Goal: Information Seeking & Learning: Learn about a topic

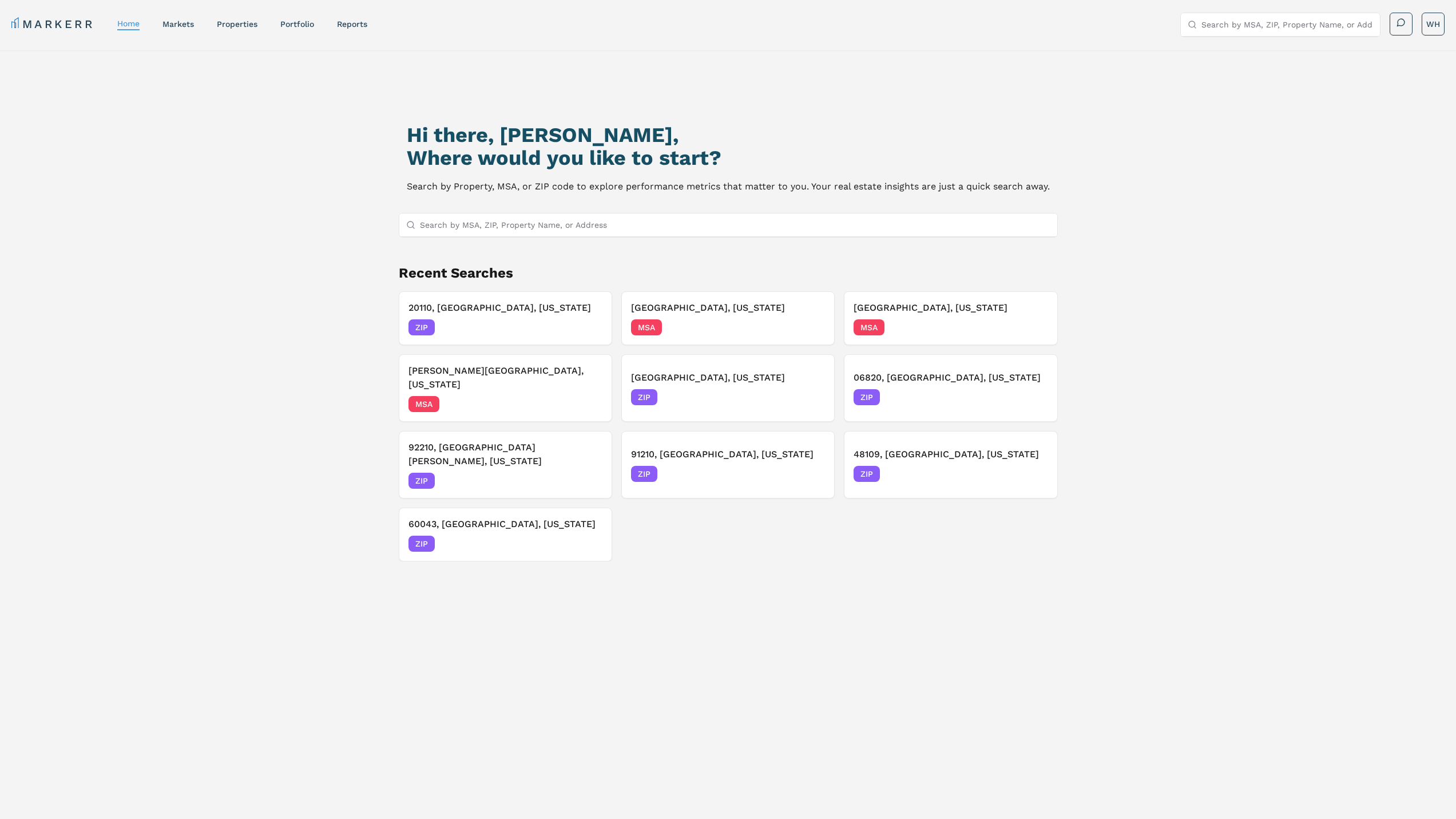
click at [510, 219] on input "Search by MSA, ZIP, Property Name, or Address" at bounding box center [735, 225] width 630 height 23
paste input "3621 State Rd S-10-1333, Johns Island, SC 29455"
type input "3621 State Rd S-10-1333, Johns Island, SC 29455"
click at [523, 247] on div "29455, Johns Island, South Carolina" at bounding box center [522, 247] width 228 height 11
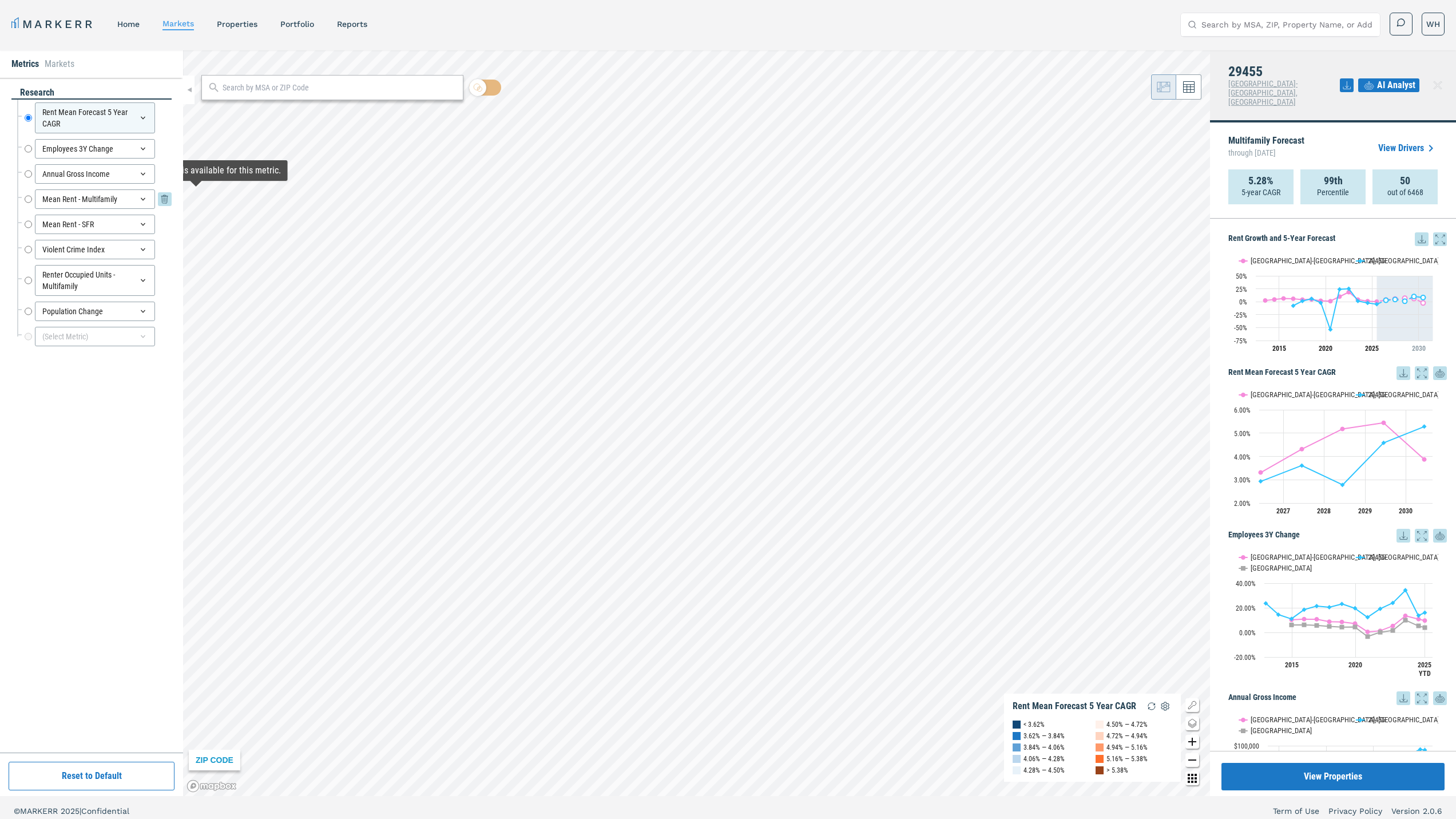
click at [109, 196] on div "Mean Rent - Multifamily" at bounding box center [94, 199] width 120 height 19
click at [30, 170] on input "Annual Gross Income" at bounding box center [28, 174] width 8 height 19
radio input "false"
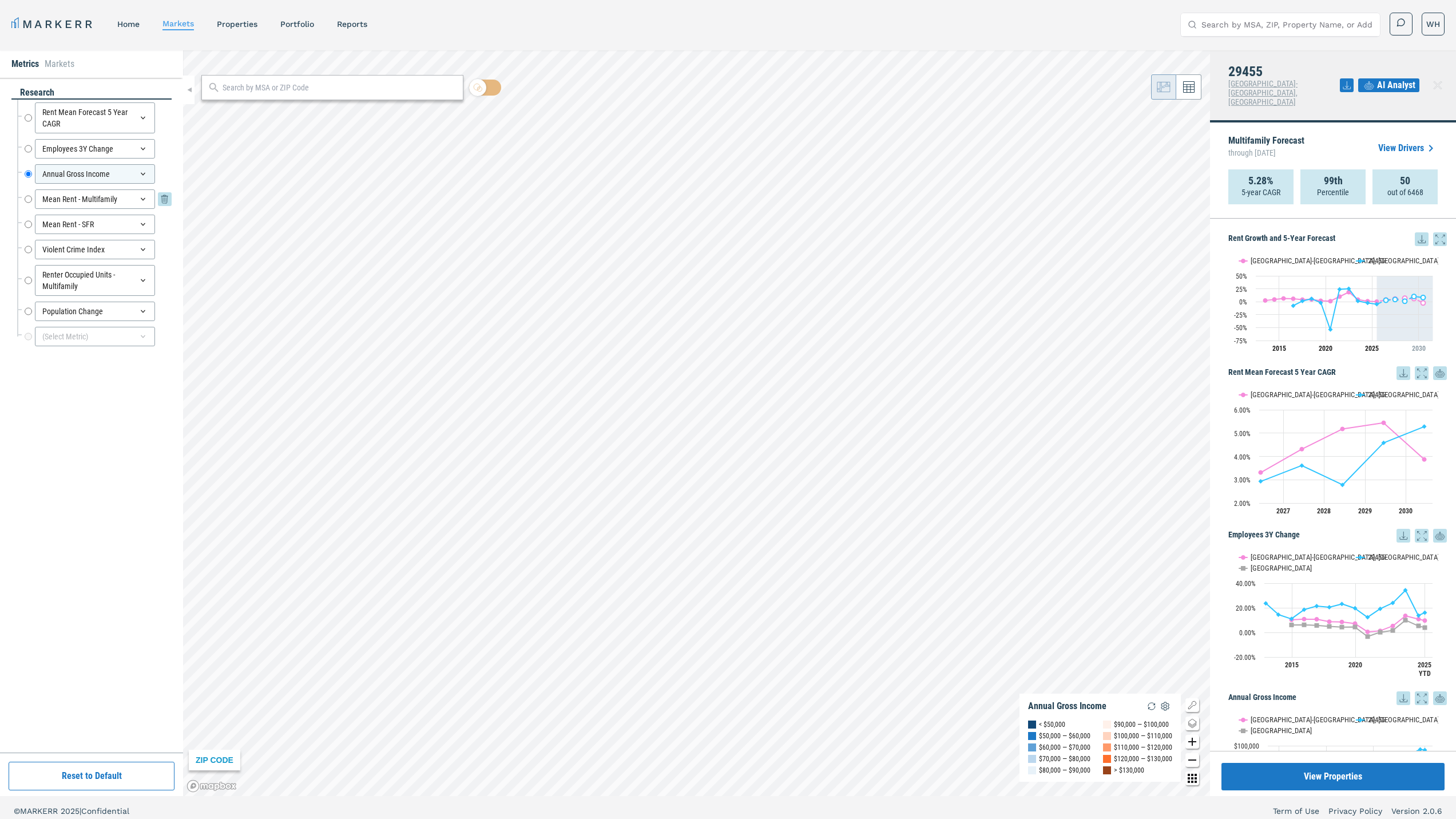
click at [30, 201] on input "Mean Rent - Multifamily" at bounding box center [28, 199] width 8 height 19
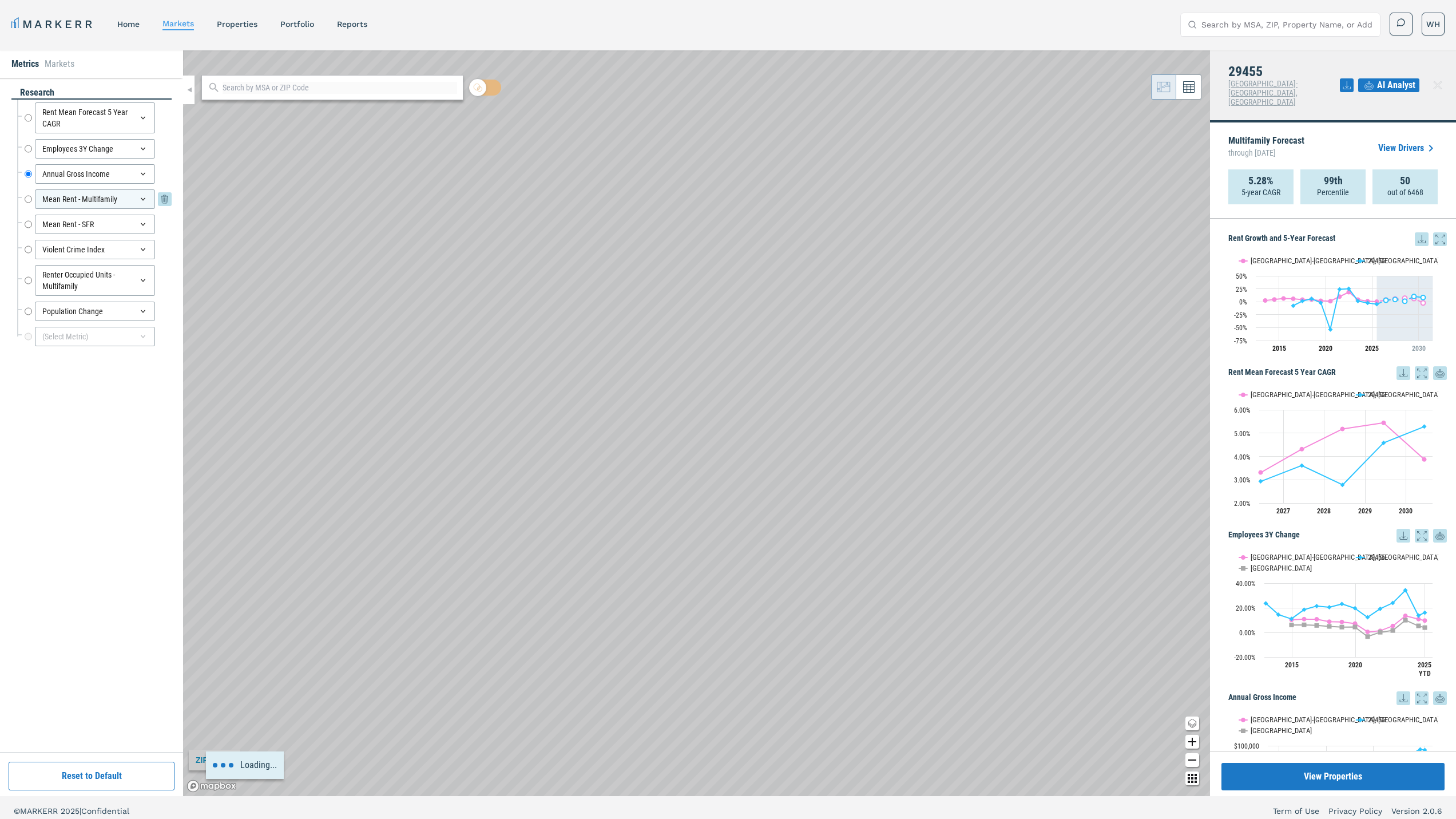
radio input "false"
radio input "true"
